Goal: Unclear

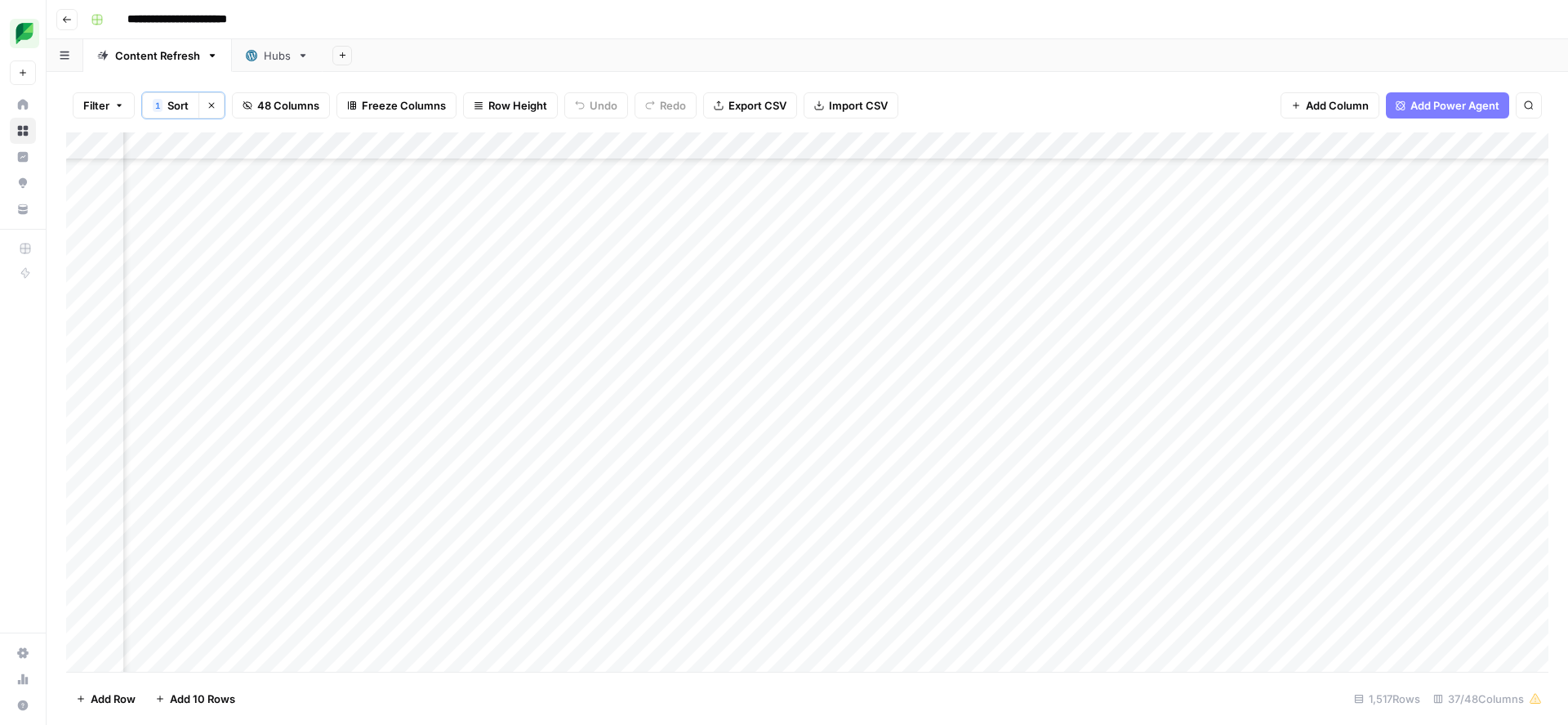
scroll to position [33377, 2329]
